Goal: Task Accomplishment & Management: Manage account settings

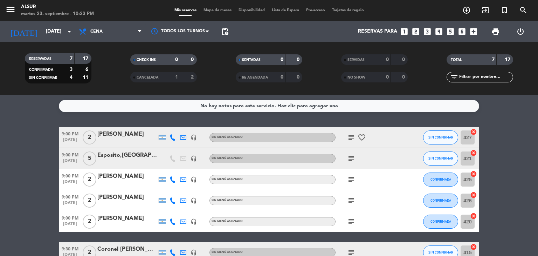
click at [127, 135] on div "[PERSON_NAME]" at bounding box center [127, 134] width 60 height 9
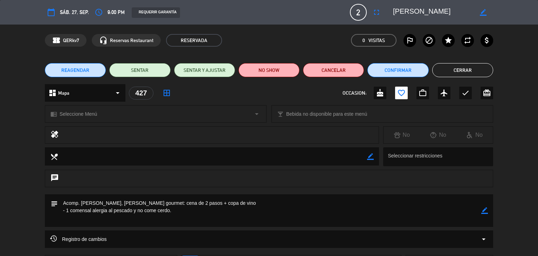
click at [483, 9] on icon "border_color" at bounding box center [483, 12] width 7 height 7
click at [399, 13] on textarea at bounding box center [433, 12] width 80 height 13
drag, startPoint x: 417, startPoint y: 13, endPoint x: 446, endPoint y: 13, distance: 28.7
click at [446, 13] on textarea at bounding box center [433, 12] width 80 height 13
click at [424, 9] on textarea at bounding box center [433, 12] width 80 height 13
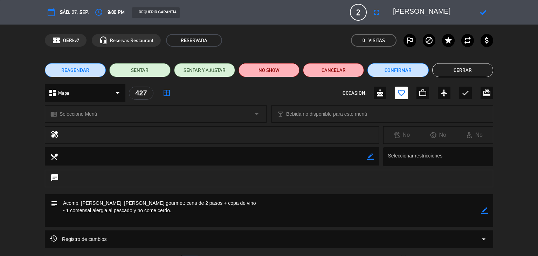
drag, startPoint x: 467, startPoint y: 9, endPoint x: 439, endPoint y: 12, distance: 28.5
click at [439, 12] on textarea at bounding box center [433, 12] width 80 height 13
type textarea "[PERSON_NAME]"
click at [479, 14] on div at bounding box center [483, 12] width 20 height 13
click at [483, 14] on icon at bounding box center [483, 12] width 7 height 7
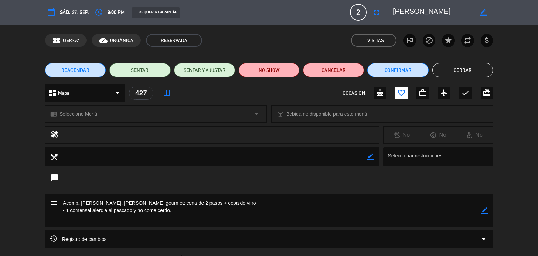
click at [470, 73] on button "Cerrar" at bounding box center [462, 70] width 61 height 14
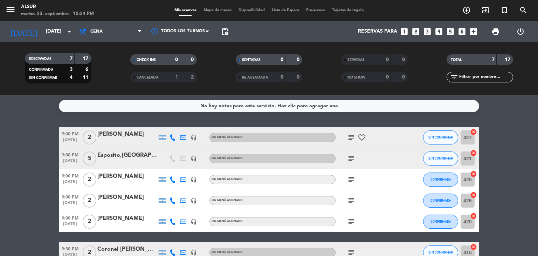
click at [360, 138] on icon "favorite_border" at bounding box center [362, 137] width 8 height 8
click at [415, 34] on icon "looks_two" at bounding box center [415, 31] width 9 height 9
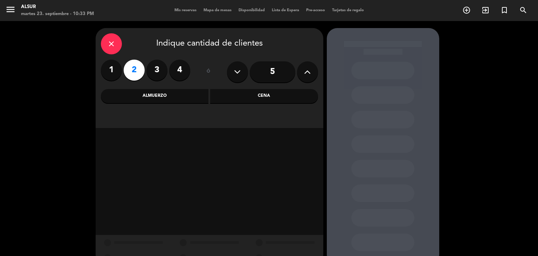
click at [281, 100] on div "Cena" at bounding box center [264, 96] width 108 height 14
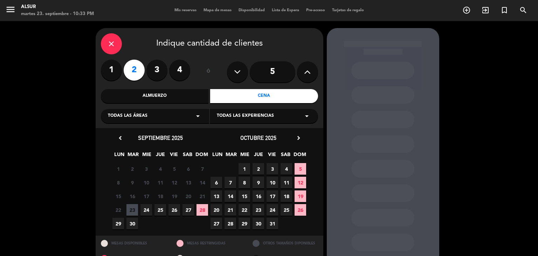
click at [188, 211] on span "27" at bounding box center [188, 210] width 12 height 12
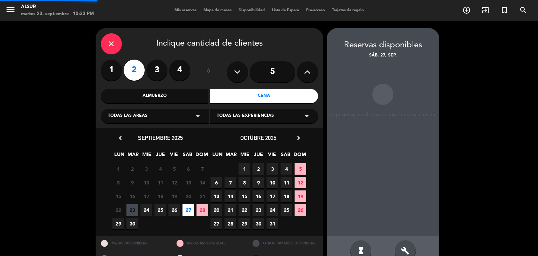
scroll to position [16, 0]
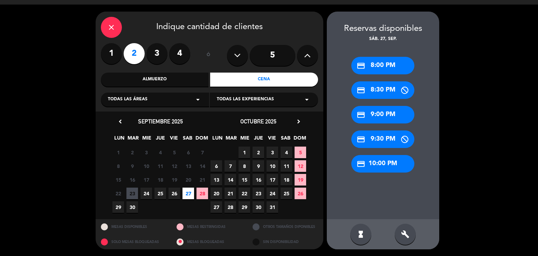
click at [380, 115] on div "credit_card 9:00 PM" at bounding box center [382, 115] width 63 height 18
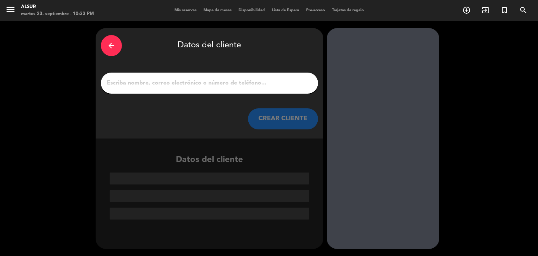
click at [209, 84] on input "1" at bounding box center [209, 83] width 207 height 10
paste input "[PERSON_NAME]"
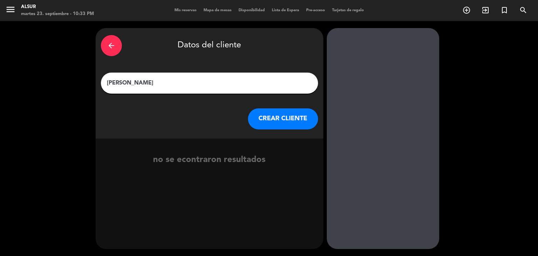
type input "[PERSON_NAME]"
click at [263, 113] on button "CREAR CLIENTE" at bounding box center [283, 118] width 70 height 21
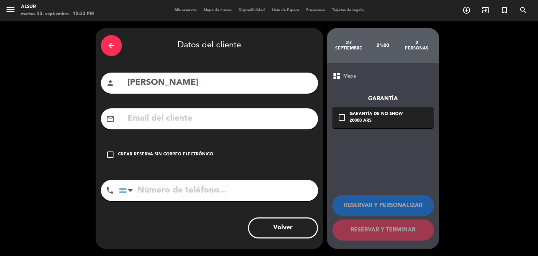
click at [201, 140] on div "arrow_back Datos del cliente person [PERSON_NAME],Fabian mail_outline check_box…" at bounding box center [210, 138] width 228 height 221
click at [201, 154] on div "Crear reserva sin correo electrónico" at bounding box center [165, 154] width 95 height 7
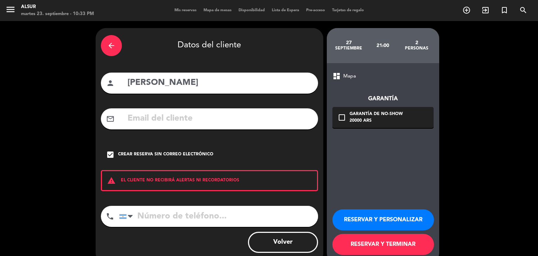
click at [367, 244] on button "RESERVAR Y TERMINAR" at bounding box center [383, 244] width 102 height 21
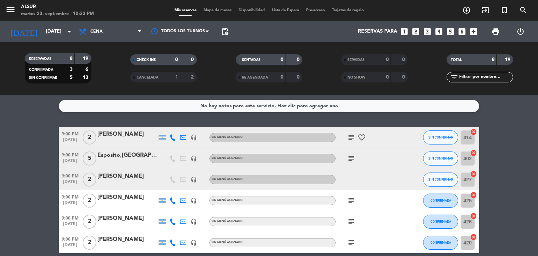
click at [520, 139] on bookings-row "9:00 PM [DATE] 2 [PERSON_NAME] headset_mic Sin menú asignado subject favorite_b…" at bounding box center [269, 216] width 538 height 178
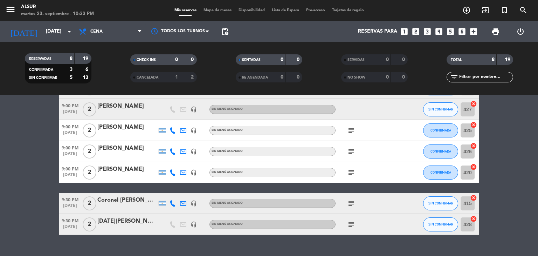
scroll to position [56, 0]
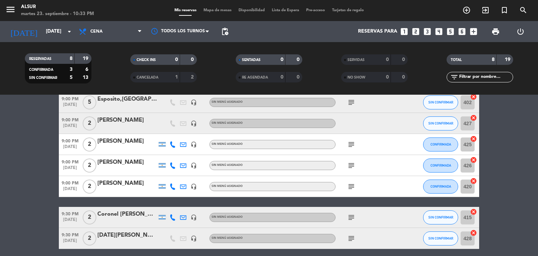
click at [116, 119] on div "[PERSON_NAME]" at bounding box center [127, 120] width 60 height 9
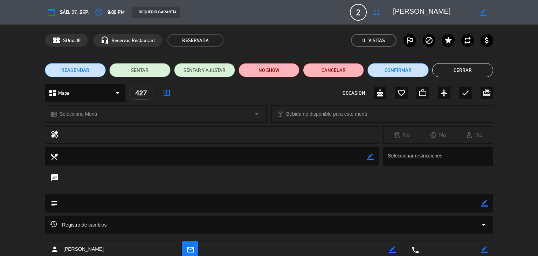
click at [479, 202] on textarea at bounding box center [269, 203] width 423 height 18
click at [482, 203] on icon "border_color" at bounding box center [484, 203] width 7 height 7
click at [462, 202] on textarea at bounding box center [269, 203] width 423 height 18
type textarea "FyF 15% de descuento (viene de parte de [PERSON_NAME])"
click at [489, 202] on div "subject" at bounding box center [269, 203] width 448 height 18
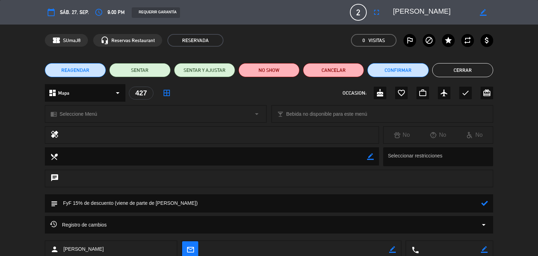
click at [489, 202] on div "subject" at bounding box center [269, 203] width 448 height 18
click at [485, 201] on icon at bounding box center [484, 203] width 7 height 7
click at [459, 72] on button "Cerrar" at bounding box center [462, 70] width 61 height 14
